Goal: Task Accomplishment & Management: Manage account settings

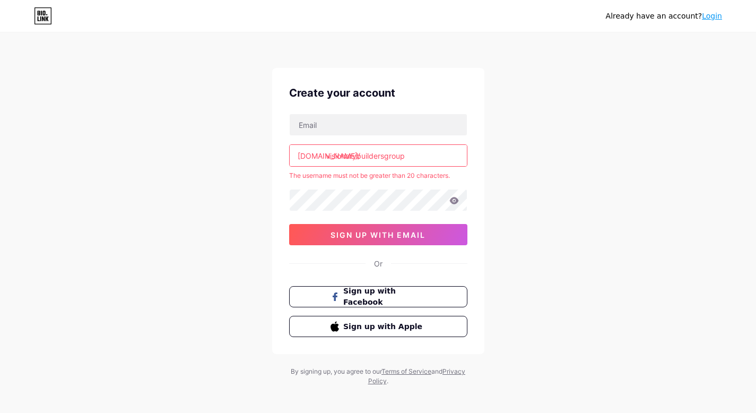
click at [347, 158] on input "visionarybuildersgroup" at bounding box center [378, 155] width 177 height 21
click at [409, 155] on input "visionarybuildersgroup" at bounding box center [378, 155] width 177 height 21
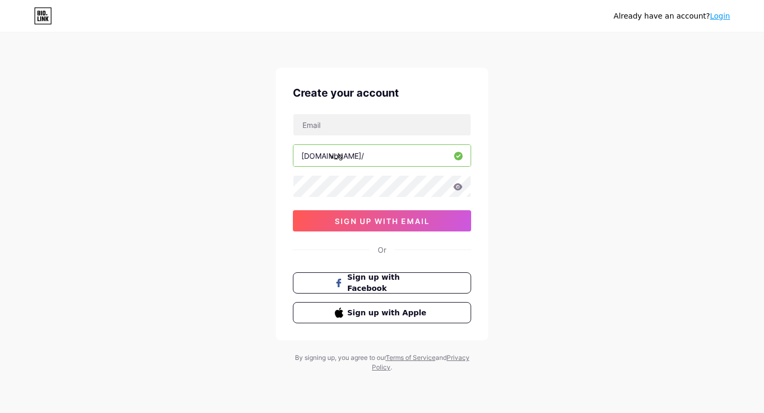
type input "vbg"
click at [543, 187] on div "Already have an account? Login Create your account [DOMAIN_NAME]/ vbg sign up w…" at bounding box center [382, 203] width 764 height 406
click at [375, 123] on input "text" at bounding box center [381, 124] width 177 height 21
click at [659, 241] on div "Already have an account? Login Create your account [DOMAIN_NAME]/ vbg sign up w…" at bounding box center [382, 203] width 764 height 406
click at [413, 123] on input "text" at bounding box center [381, 124] width 177 height 21
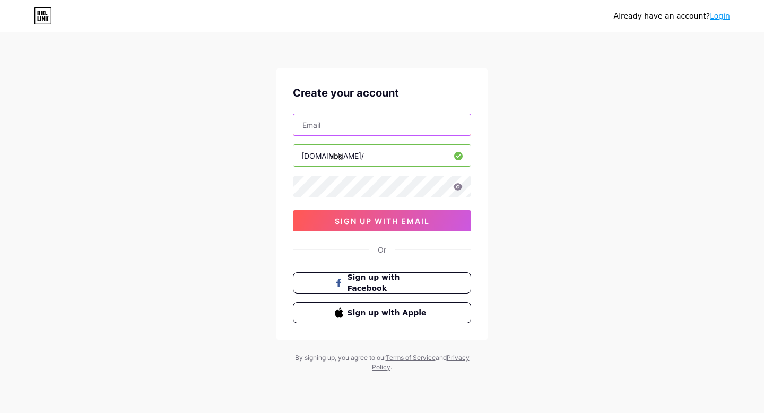
type input "[EMAIL_ADDRESS][DOMAIN_NAME]"
click at [459, 187] on icon at bounding box center [458, 186] width 10 height 7
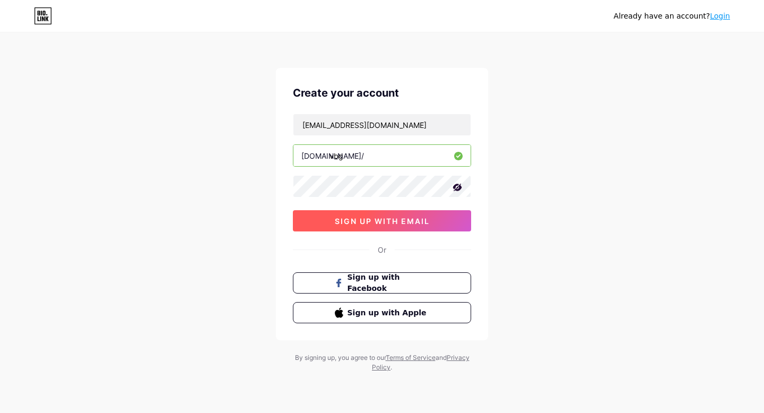
click at [402, 230] on button "sign up with email" at bounding box center [382, 220] width 178 height 21
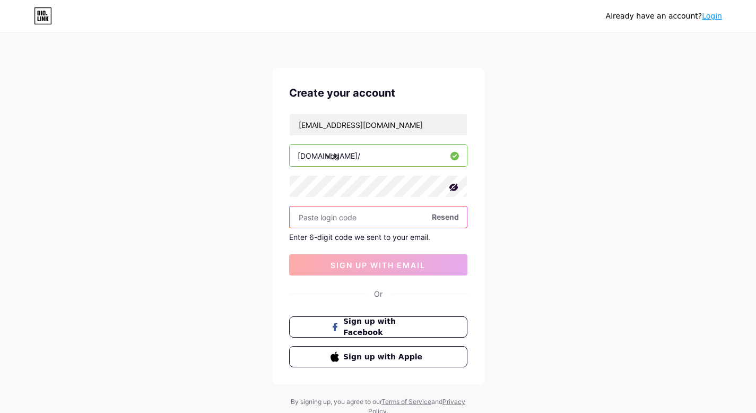
click at [333, 221] on input "text" at bounding box center [378, 216] width 177 height 21
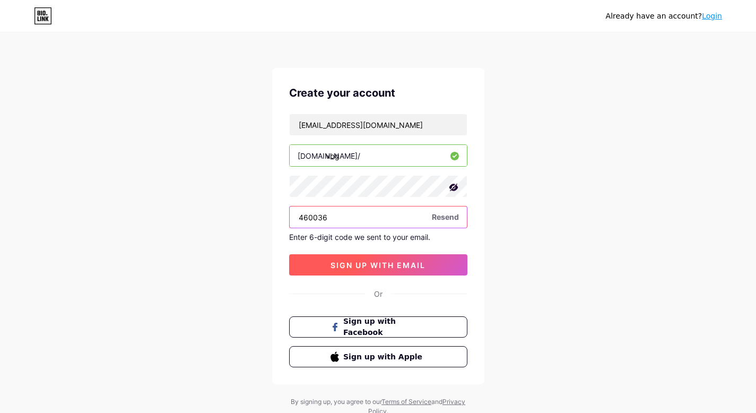
type input "460036"
click at [387, 261] on span "sign up with email" at bounding box center [378, 265] width 95 height 9
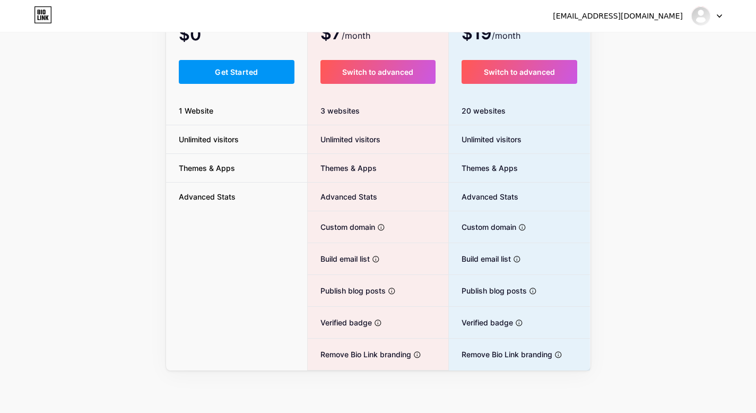
scroll to position [79, 0]
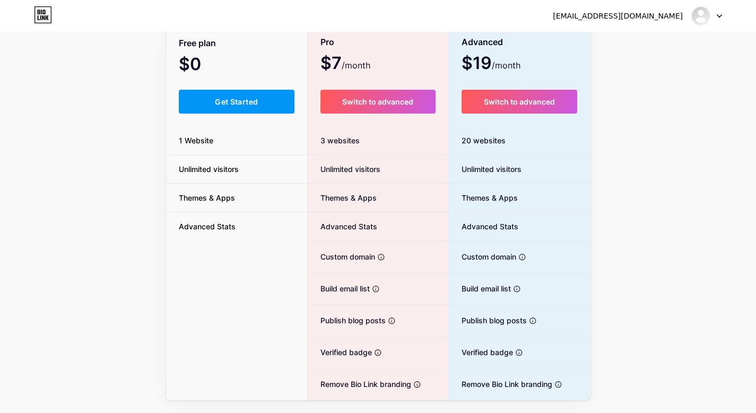
click at [201, 140] on span "1 Website" at bounding box center [196, 140] width 60 height 11
click at [84, 158] on div "Upgrade for (a whole lot) more MONTHLY YEARLY (20% OFF 🎉) Free plan $0 /month G…" at bounding box center [378, 185] width 756 height 430
click at [233, 93] on button "Get Started" at bounding box center [237, 102] width 116 height 24
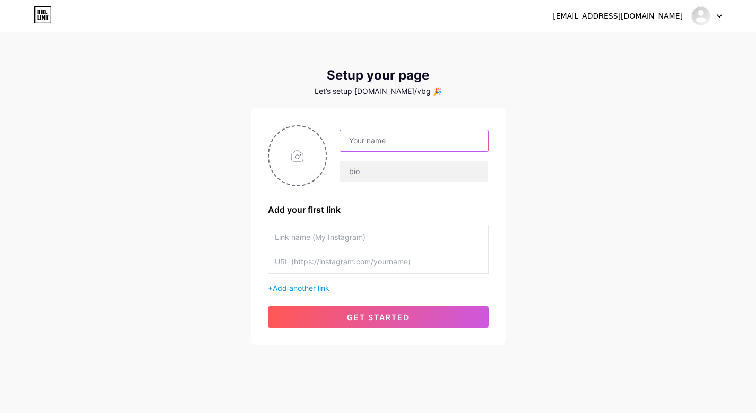
click at [389, 132] on input "text" at bounding box center [413, 140] width 147 height 21
click at [592, 127] on div "[EMAIL_ADDRESS][DOMAIN_NAME] Dashboard Logout Setup your page Let’s setup [DOMA…" at bounding box center [378, 189] width 756 height 378
click at [314, 287] on span "Add another link" at bounding box center [301, 287] width 57 height 9
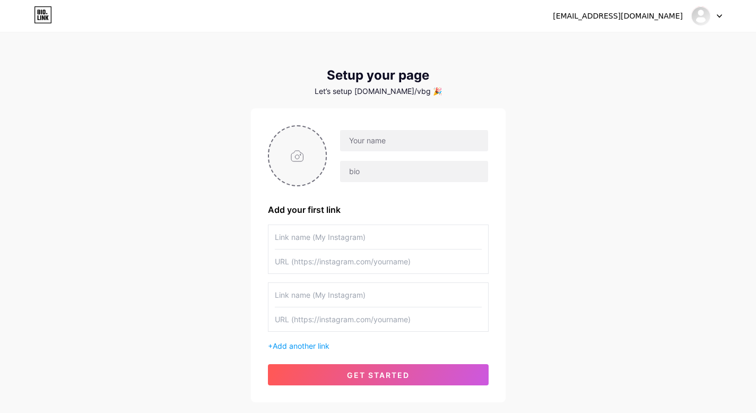
click at [301, 163] on input "file" at bounding box center [297, 155] width 57 height 59
type input "C:\fakepath\Untitled design.png"
click at [289, 168] on img at bounding box center [297, 155] width 59 height 61
click at [301, 161] on img at bounding box center [297, 155] width 59 height 61
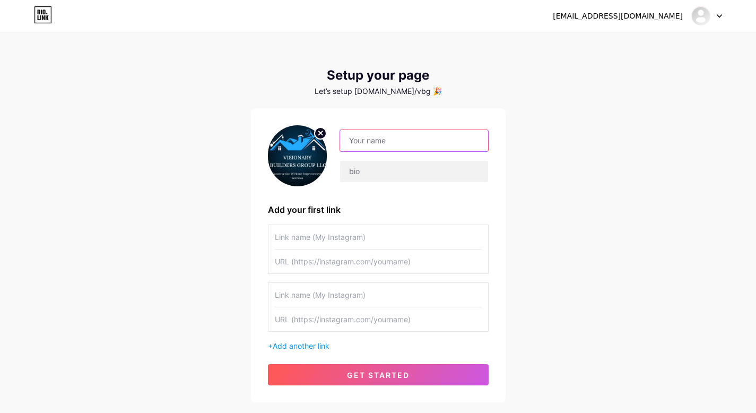
click at [392, 134] on input "text" at bounding box center [413, 140] width 147 height 21
click at [378, 141] on input "text" at bounding box center [413, 140] width 147 height 21
click at [639, 132] on div "[EMAIL_ADDRESS][DOMAIN_NAME] Dashboard Logout Setup your page Let’s setup [DOMA…" at bounding box center [378, 218] width 756 height 436
click at [402, 134] on input "text" at bounding box center [413, 140] width 147 height 21
type input "Visionary Builders Group LLC"
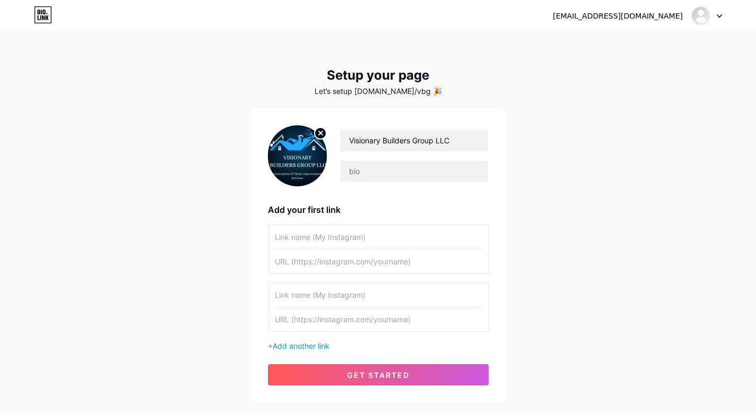
click at [407, 242] on input "text" at bounding box center [378, 237] width 207 height 24
type input "Instagram"
click at [400, 294] on input "text" at bounding box center [378, 295] width 207 height 24
type input "Facebook"
click at [311, 344] on span "Add another link" at bounding box center [301, 345] width 57 height 9
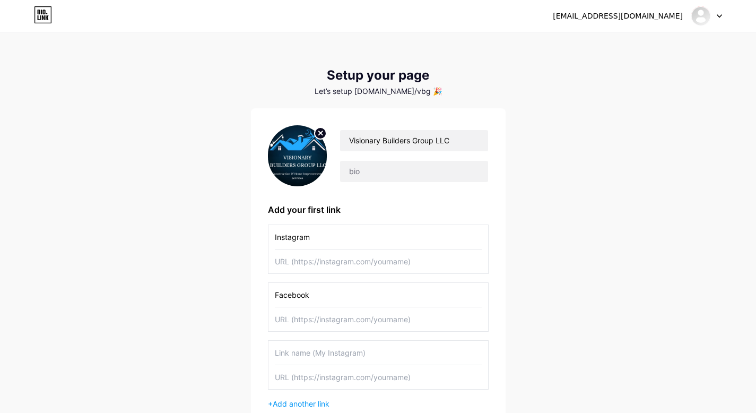
click at [310, 355] on input "text" at bounding box center [378, 353] width 207 height 24
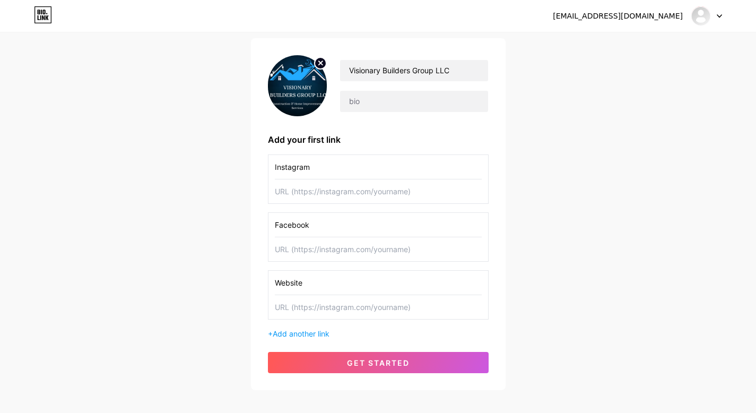
scroll to position [91, 0]
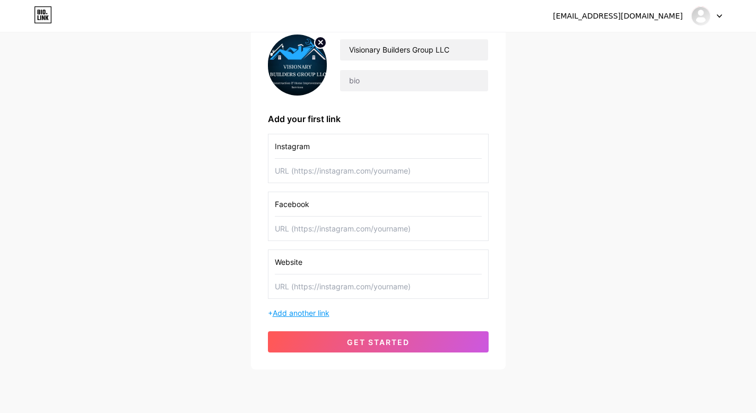
type input "Website"
click at [299, 312] on span "Add another link" at bounding box center [301, 312] width 57 height 9
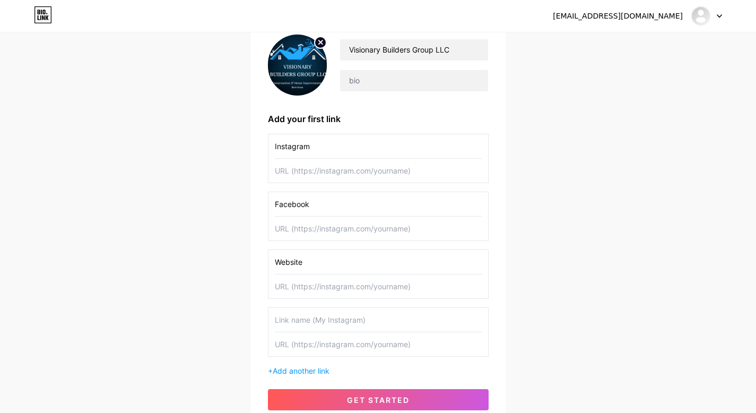
click at [308, 314] on input "text" at bounding box center [378, 320] width 207 height 24
type input "Profolito"
click at [284, 324] on input "Profolito" at bounding box center [378, 320] width 207 height 24
click at [756, 214] on html "[EMAIL_ADDRESS][DOMAIN_NAME] Dashboard Logout Setup your page Let’s setup [DOMA…" at bounding box center [378, 206] width 756 height 594
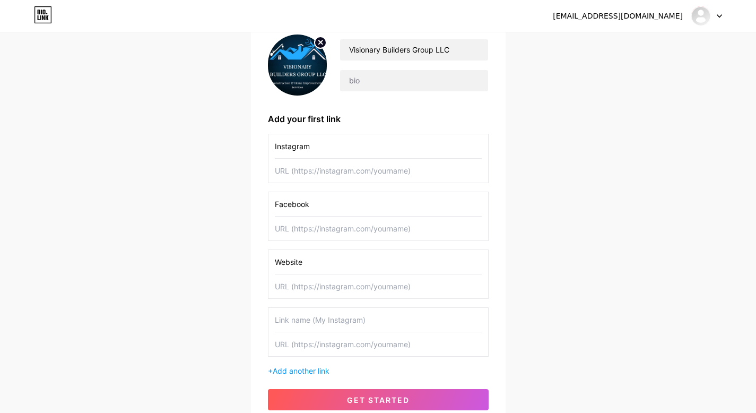
scroll to position [91, 0]
click at [403, 172] on input "text" at bounding box center [378, 170] width 207 height 24
paste input "[URL][DOMAIN_NAME]"
type input "[URL][DOMAIN_NAME]"
click at [617, 175] on div "[EMAIL_ADDRESS][DOMAIN_NAME] Dashboard Logout Setup your page Let’s setup [DOMA…" at bounding box center [378, 185] width 756 height 552
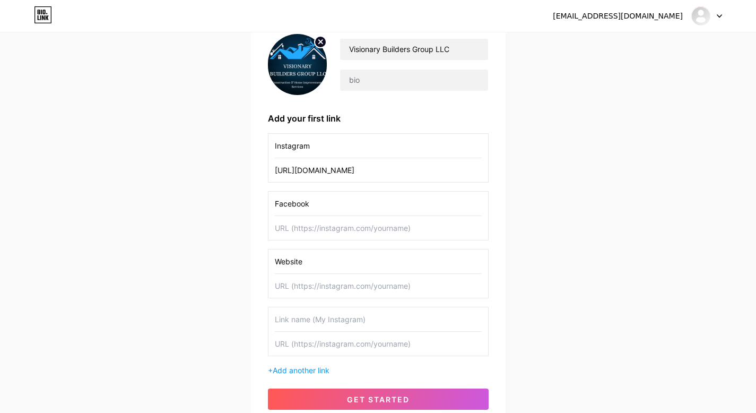
click at [364, 234] on input "text" at bounding box center [378, 228] width 207 height 24
paste input "[URL][DOMAIN_NAME]"
type input "[URL][DOMAIN_NAME]"
click at [583, 201] on div "[EMAIL_ADDRESS][DOMAIN_NAME] Dashboard Logout Setup your page Let’s setup [DOMA…" at bounding box center [378, 185] width 756 height 552
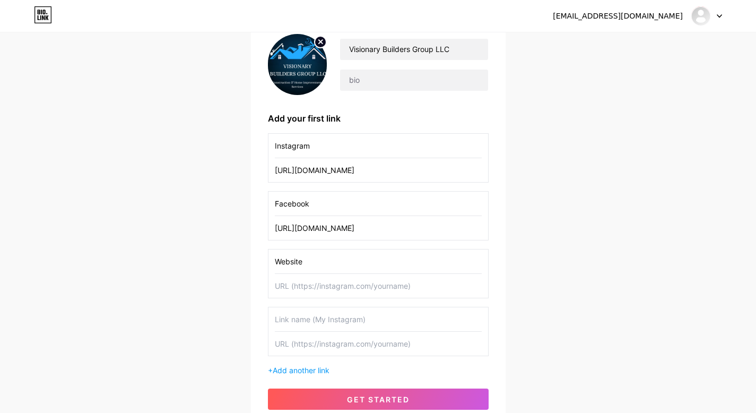
scroll to position [0, 0]
click at [331, 280] on input "text" at bounding box center [378, 286] width 207 height 24
paste input "[URL][DOMAIN_NAME]"
type input "[URL][DOMAIN_NAME]"
click at [710, 230] on div "[EMAIL_ADDRESS][DOMAIN_NAME] Dashboard Logout Setup your page Let’s setup [DOMA…" at bounding box center [378, 185] width 756 height 552
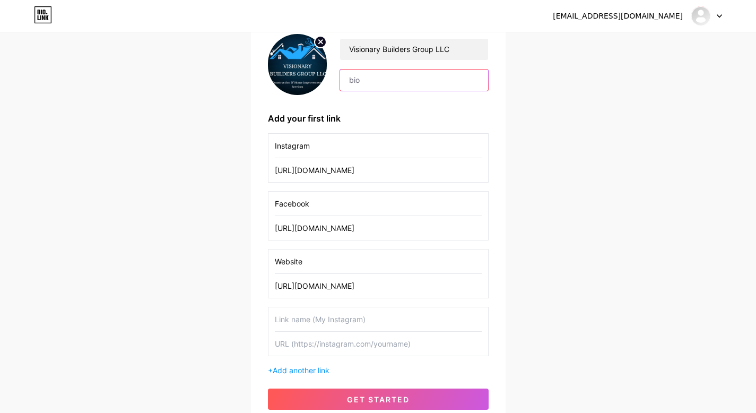
click at [403, 83] on input "text" at bounding box center [413, 80] width 147 height 21
paste input "From vision to reality — see our projects & let’s start yours."
type input "From vision to reality — see our projects & let’s start yours."
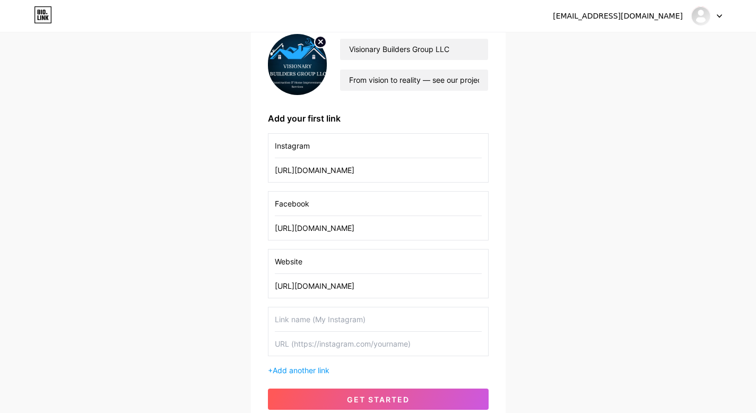
click at [468, 110] on div "Visionary Builders Group LLC From vision to reality — see our projects & let’s …" at bounding box center [378, 222] width 221 height 376
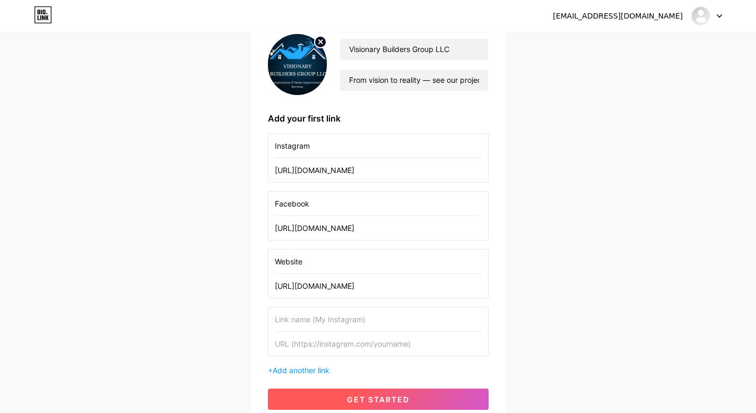
click at [404, 400] on span "get started" at bounding box center [378, 399] width 63 height 9
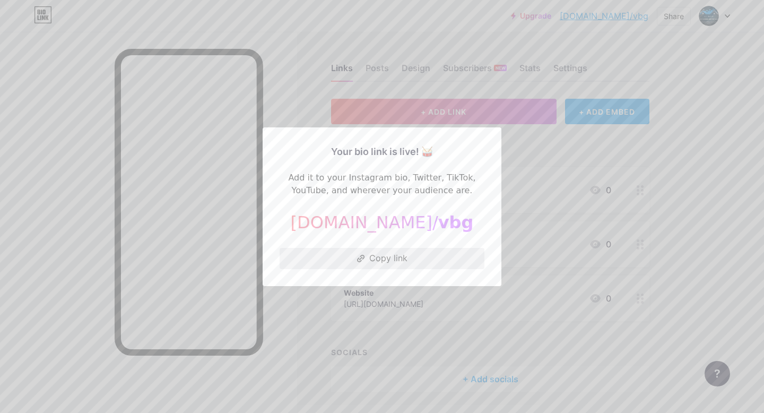
click at [401, 254] on button "Copy link" at bounding box center [382, 258] width 205 height 21
click at [741, 146] on div at bounding box center [382, 206] width 764 height 413
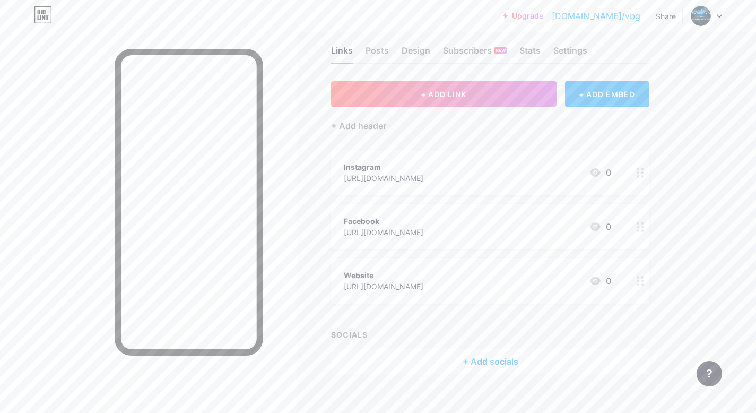
scroll to position [31, 0]
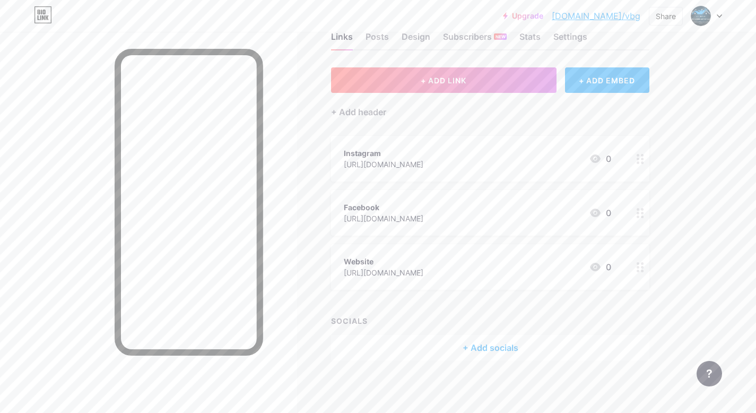
click at [502, 353] on div "+ Add socials" at bounding box center [490, 347] width 318 height 25
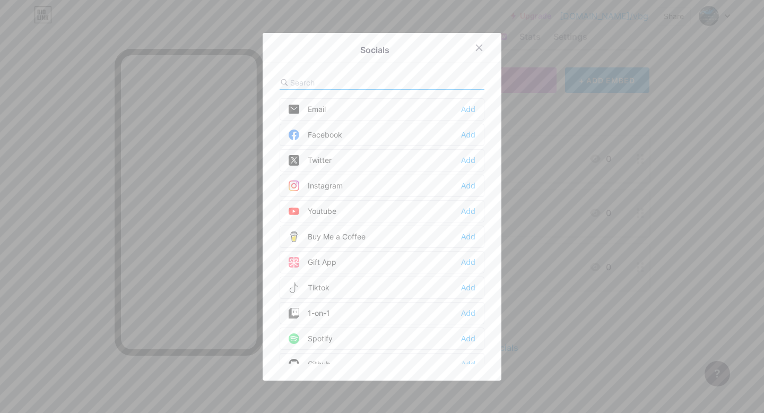
click at [344, 187] on div "Instagram Add" at bounding box center [382, 186] width 205 height 22
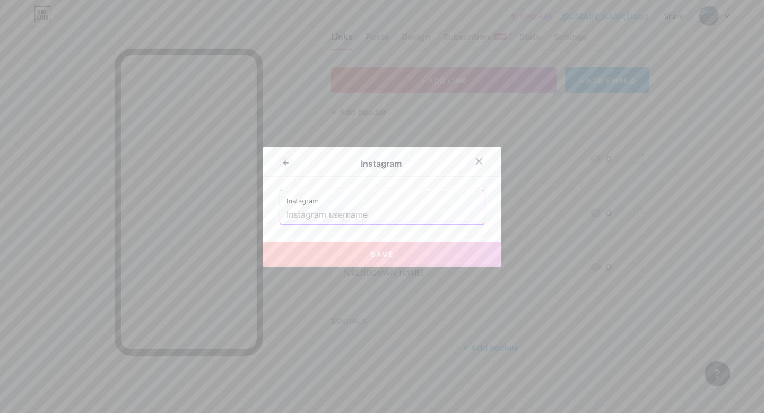
click at [345, 206] on input "text" at bounding box center [382, 215] width 191 height 18
click at [479, 161] on icon at bounding box center [479, 161] width 8 height 8
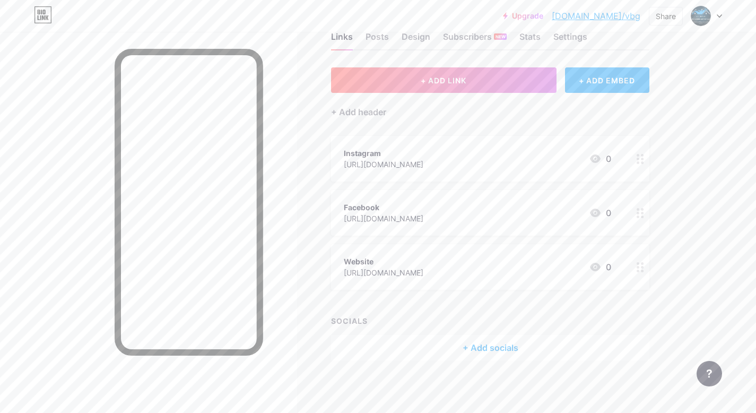
click at [423, 161] on div "[URL][DOMAIN_NAME]" at bounding box center [384, 164] width 80 height 11
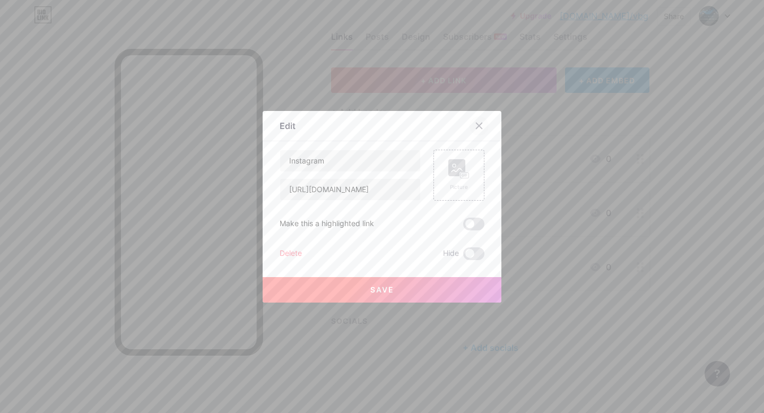
click at [481, 124] on div at bounding box center [479, 125] width 19 height 19
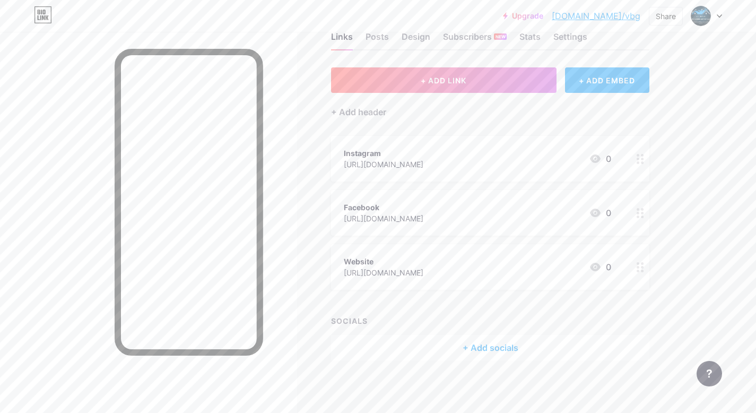
drag, startPoint x: 464, startPoint y: 160, endPoint x: 473, endPoint y: 344, distance: 183.8
click at [463, 353] on div "+ ADD LINK + ADD EMBED + Add header Instagram [URL][DOMAIN_NAME] 0 Facebook [UR…" at bounding box center [490, 213] width 318 height 293
click at [527, 344] on div "+ Add socials" at bounding box center [490, 347] width 318 height 25
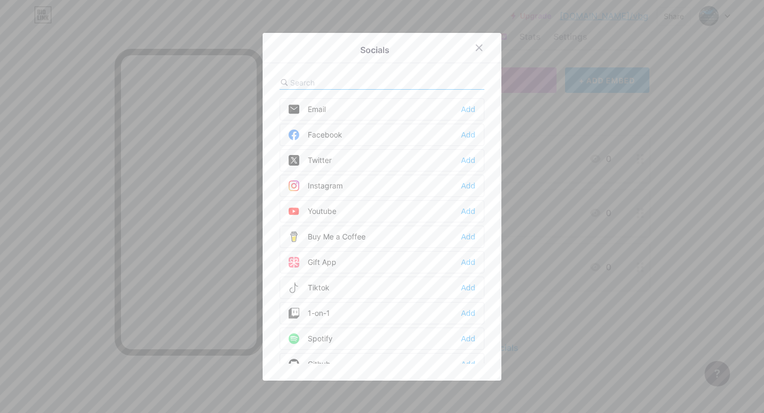
click at [332, 189] on div "Instagram" at bounding box center [316, 185] width 54 height 11
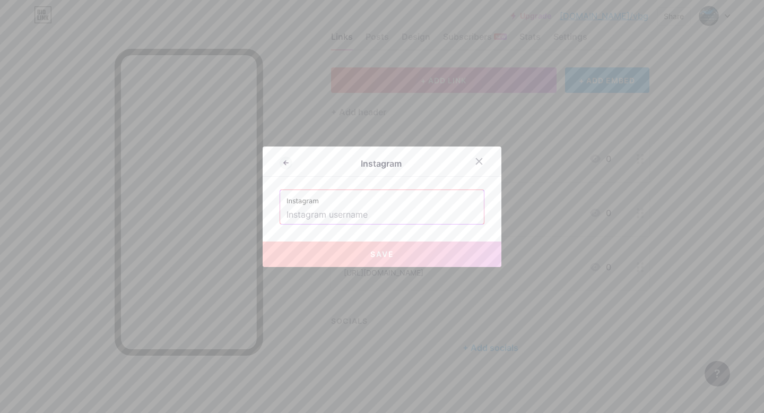
click at [333, 217] on input "text" at bounding box center [382, 215] width 191 height 18
type input "v"
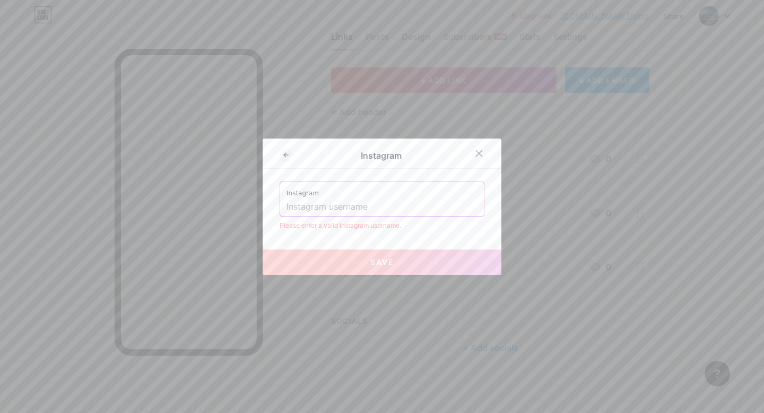
paste input "visionarybuildersgroup"
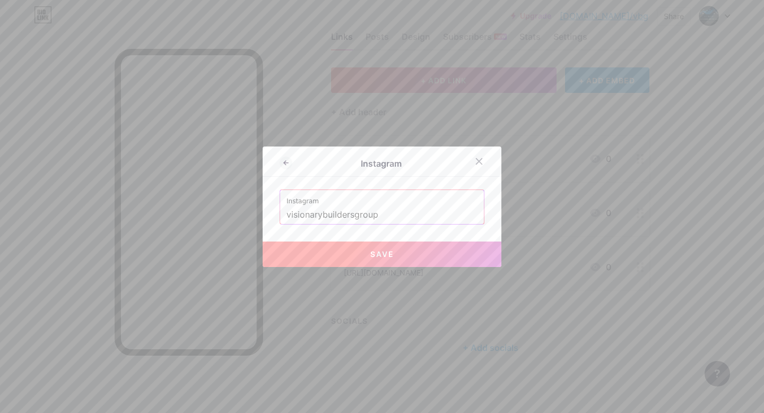
click at [401, 252] on button "Save" at bounding box center [382, 253] width 239 height 25
type input "[URL][DOMAIN_NAME]"
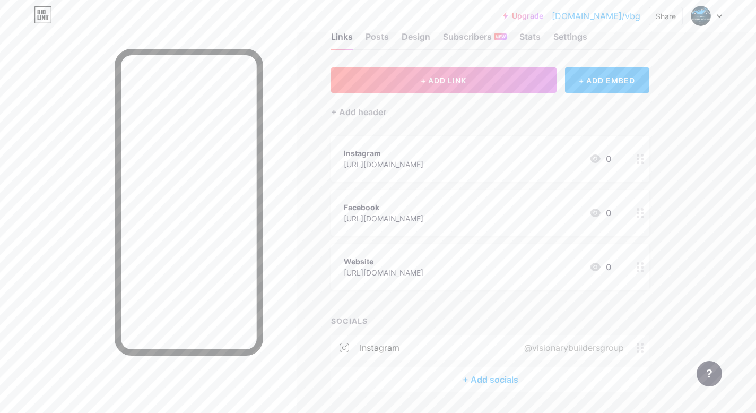
click at [402, 347] on div "instagram @visionarybuildersgroup" at bounding box center [490, 347] width 318 height 25
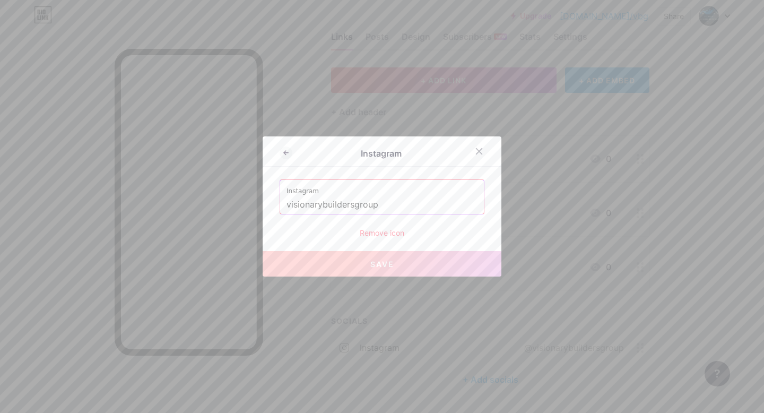
click at [401, 122] on div at bounding box center [382, 206] width 764 height 413
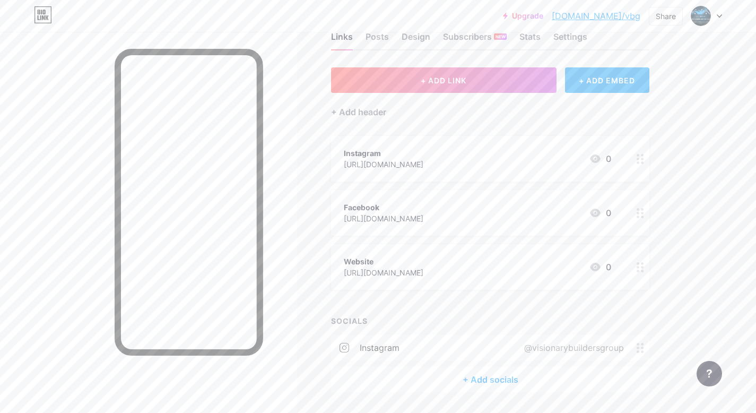
click at [646, 343] on span at bounding box center [643, 348] width 13 height 10
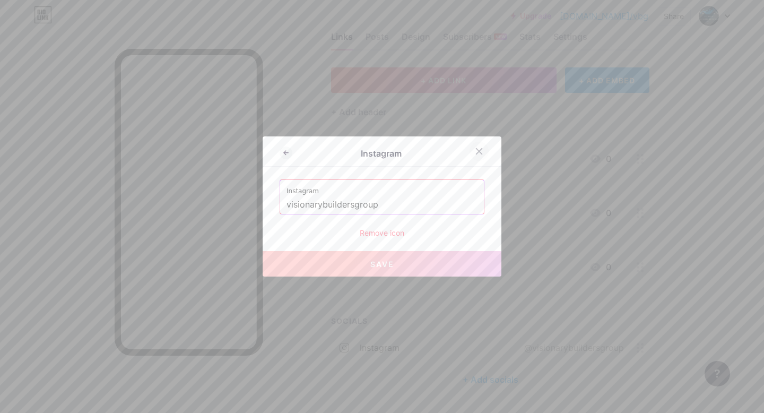
click at [475, 146] on div at bounding box center [479, 151] width 19 height 19
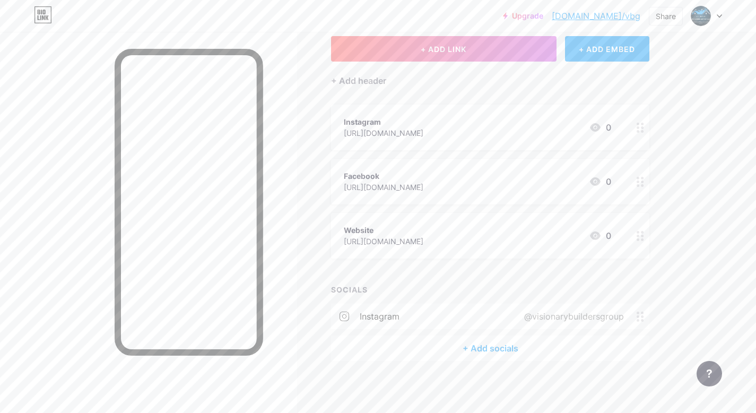
scroll to position [0, 0]
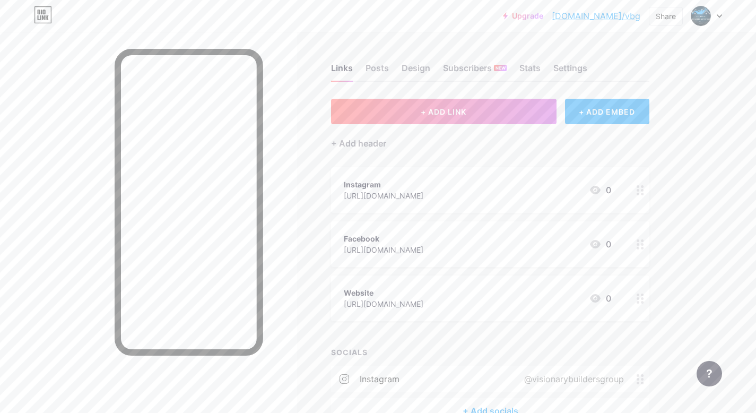
click at [614, 16] on link "[DOMAIN_NAME]/vbg" at bounding box center [596, 16] width 89 height 13
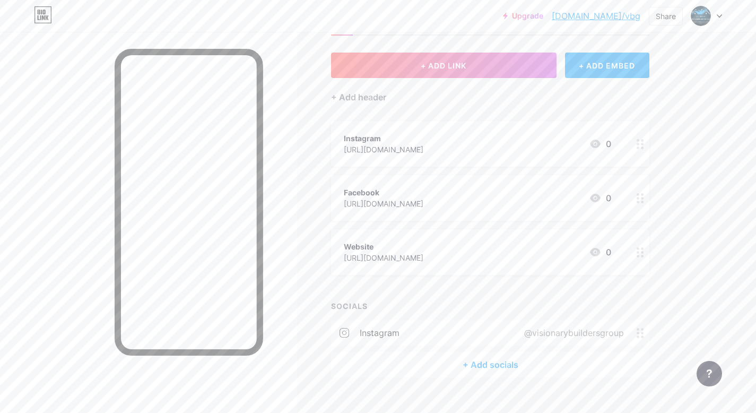
scroll to position [63, 0]
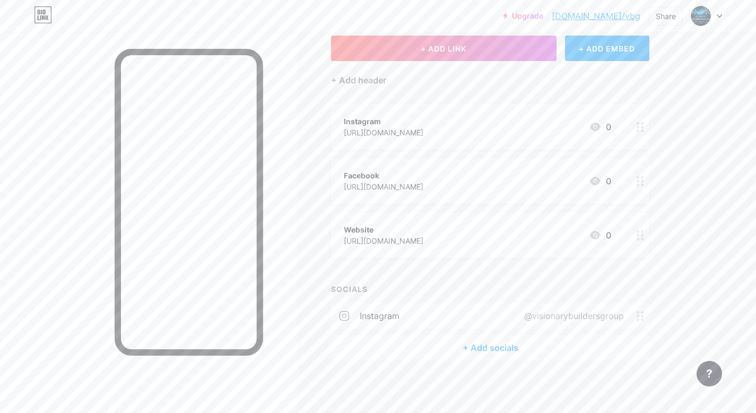
click at [478, 352] on div "+ Add socials" at bounding box center [490, 347] width 318 height 25
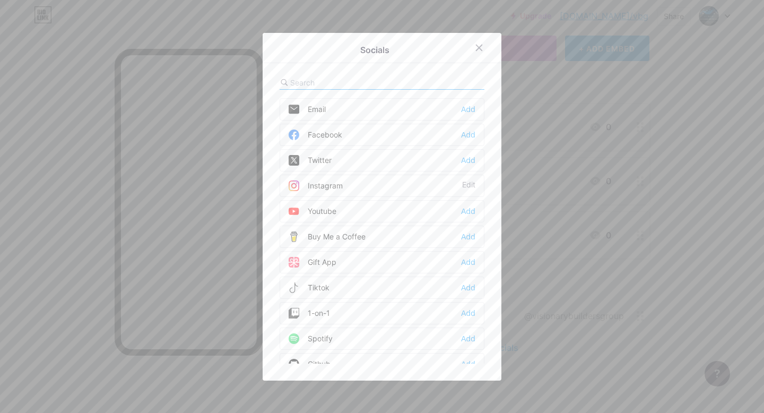
click at [377, 136] on div "Facebook Add" at bounding box center [382, 135] width 205 height 22
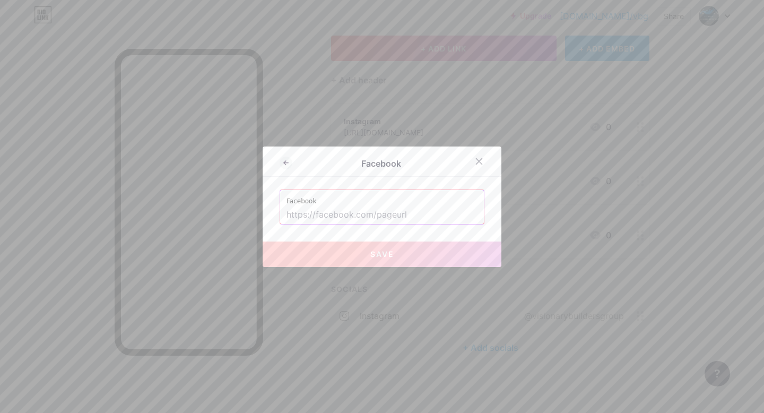
click at [393, 212] on input "text" at bounding box center [382, 215] width 191 height 18
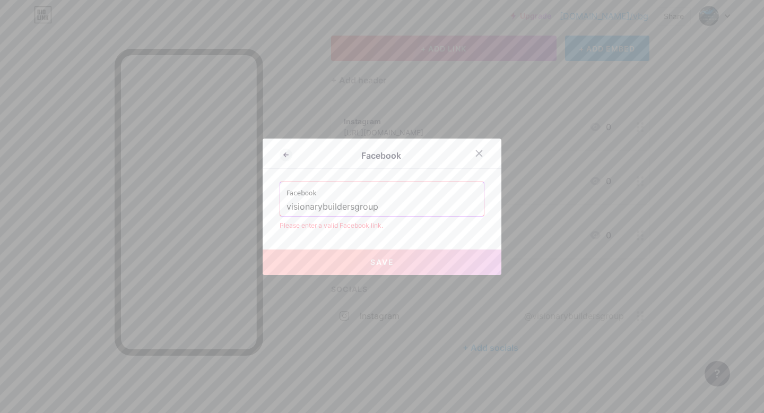
click at [345, 207] on input "visionarybuildersgroup" at bounding box center [382, 207] width 191 height 18
click at [280, 209] on div "Facebook visionarybuildersgroup" at bounding box center [382, 199] width 204 height 34
click at [287, 207] on input "visionarybuildersgroup" at bounding box center [382, 207] width 191 height 18
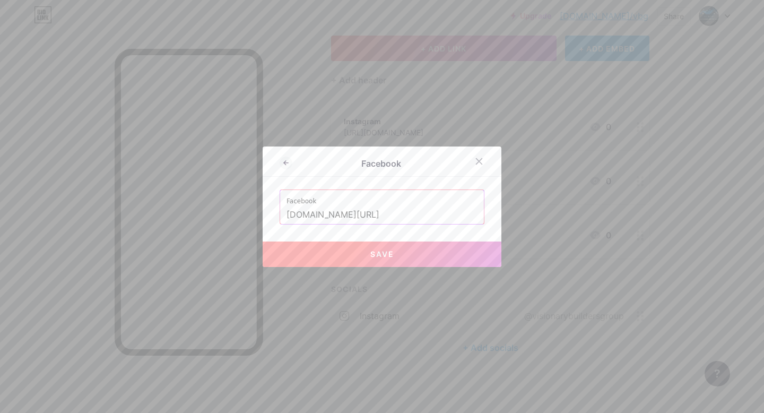
click at [353, 251] on button "Save" at bounding box center [382, 253] width 239 height 25
type input "[URL][DOMAIN_NAME]"
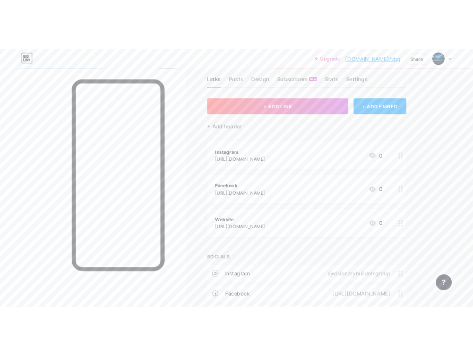
scroll to position [0, 0]
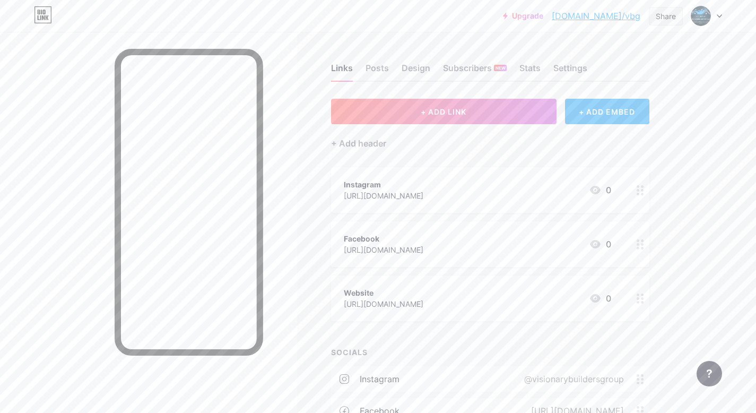
click at [667, 13] on div "Share" at bounding box center [666, 16] width 20 height 11
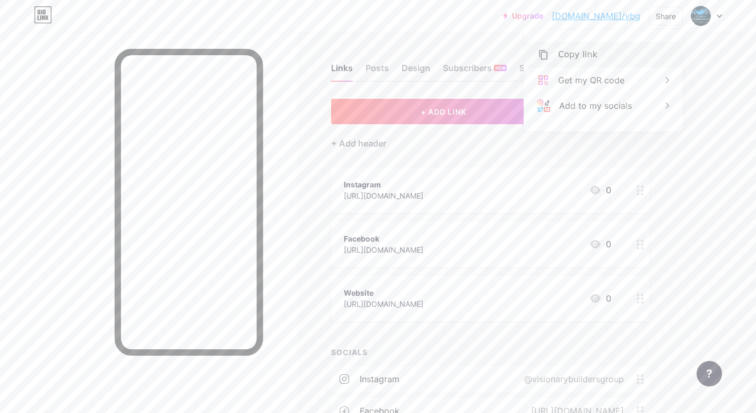
click at [621, 51] on div "Copy link" at bounding box center [603, 54] width 158 height 25
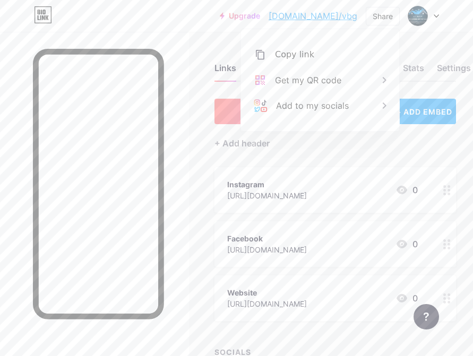
click at [449, 240] on div at bounding box center [447, 244] width 18 height 46
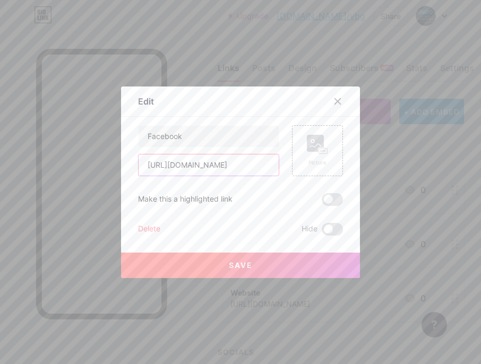
click at [196, 164] on input "[URL][DOMAIN_NAME]" at bounding box center [208, 164] width 140 height 21
click at [277, 268] on button "Save" at bounding box center [240, 265] width 239 height 25
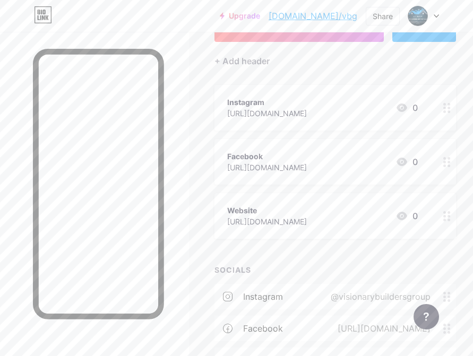
scroll to position [152, 0]
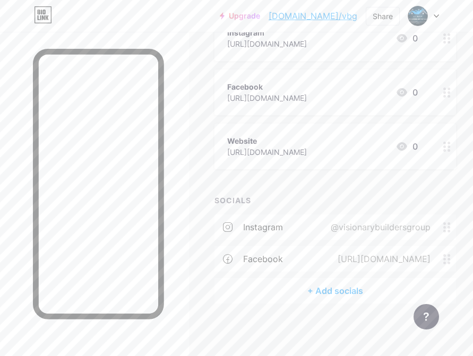
click at [443, 255] on div "[URL][DOMAIN_NAME]" at bounding box center [381, 259] width 123 height 13
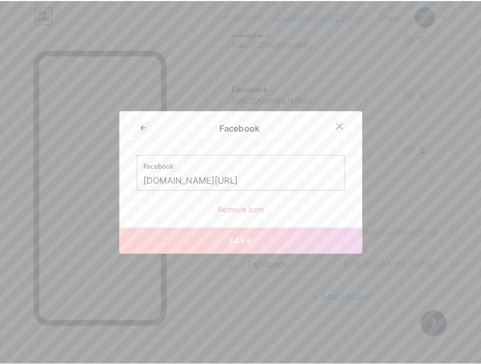
scroll to position [144, 0]
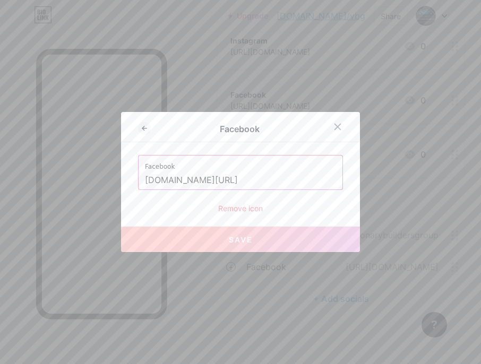
click at [224, 173] on input "[DOMAIN_NAME][URL]" at bounding box center [240, 180] width 191 height 18
paste input "[URL][DOMAIN_NAME]"
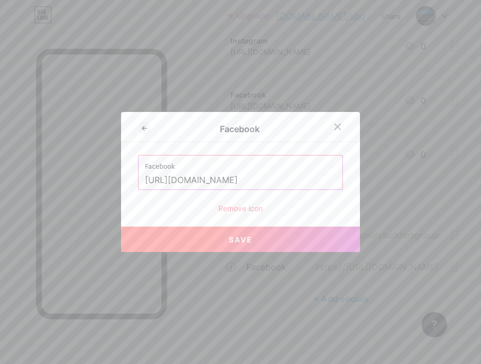
scroll to position [0, 154]
type input "[URL][DOMAIN_NAME]"
click at [262, 241] on button "Save" at bounding box center [240, 239] width 239 height 25
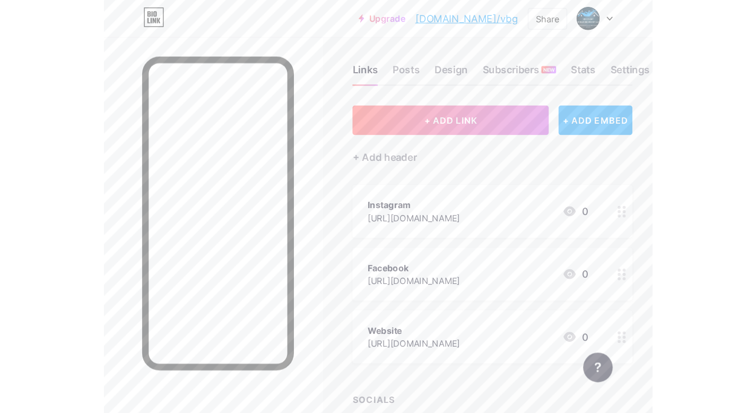
scroll to position [0, 0]
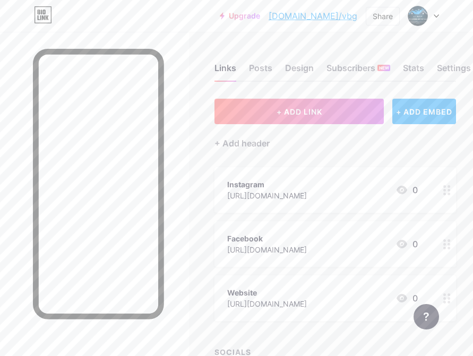
click at [427, 16] on span at bounding box center [417, 16] width 20 height 20
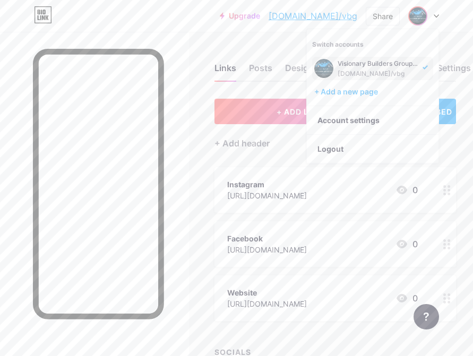
drag, startPoint x: 268, startPoint y: 49, endPoint x: 256, endPoint y: 53, distance: 12.2
click at [266, 50] on div "Links Posts Design Subscribers NEW Stats Settings" at bounding box center [334, 63] width 241 height 37
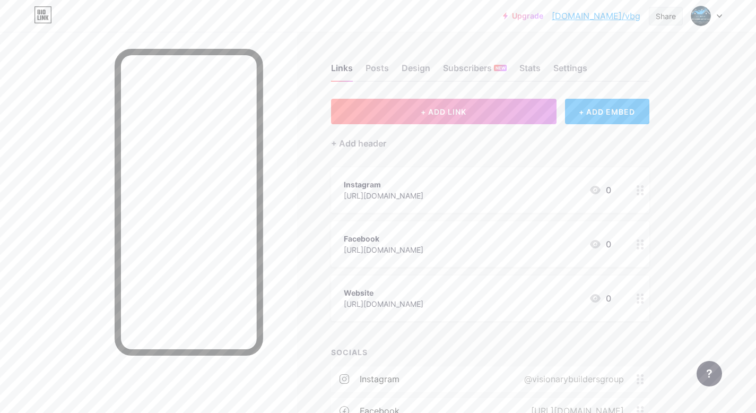
click at [680, 22] on div "Share" at bounding box center [666, 16] width 34 height 19
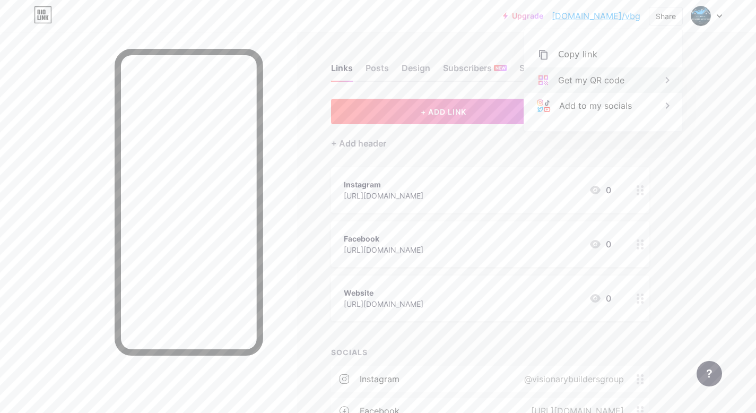
click at [635, 84] on div "Get my QR code" at bounding box center [603, 79] width 158 height 25
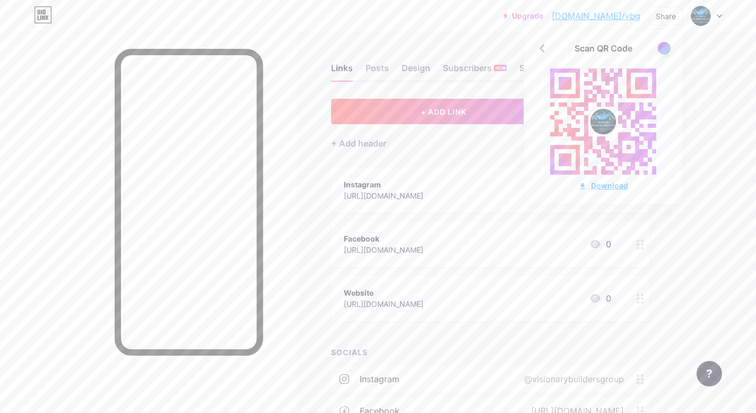
click at [615, 185] on div "Download" at bounding box center [603, 185] width 50 height 11
